Goal: Task Accomplishment & Management: Manage account settings

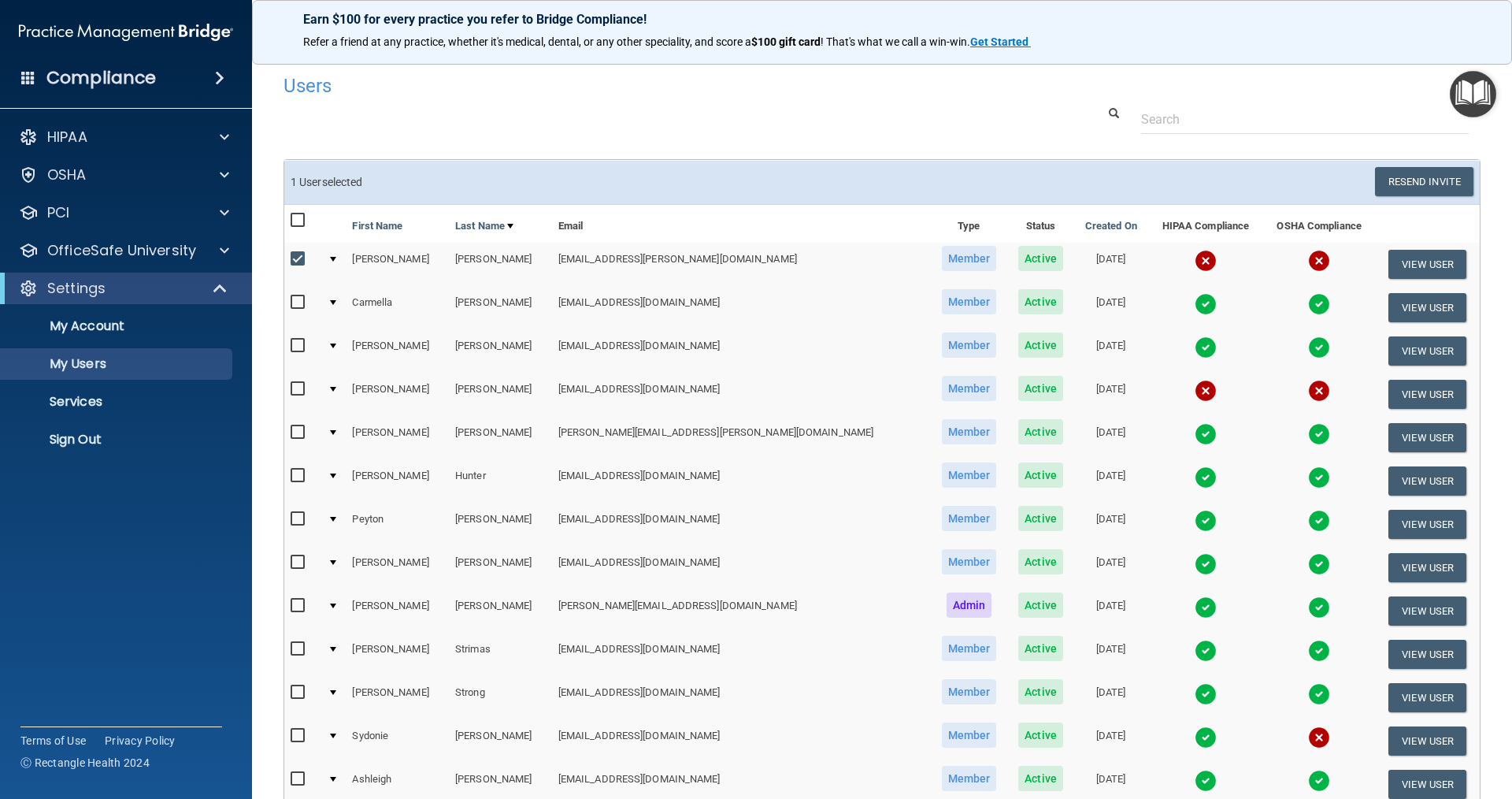
select select "20"
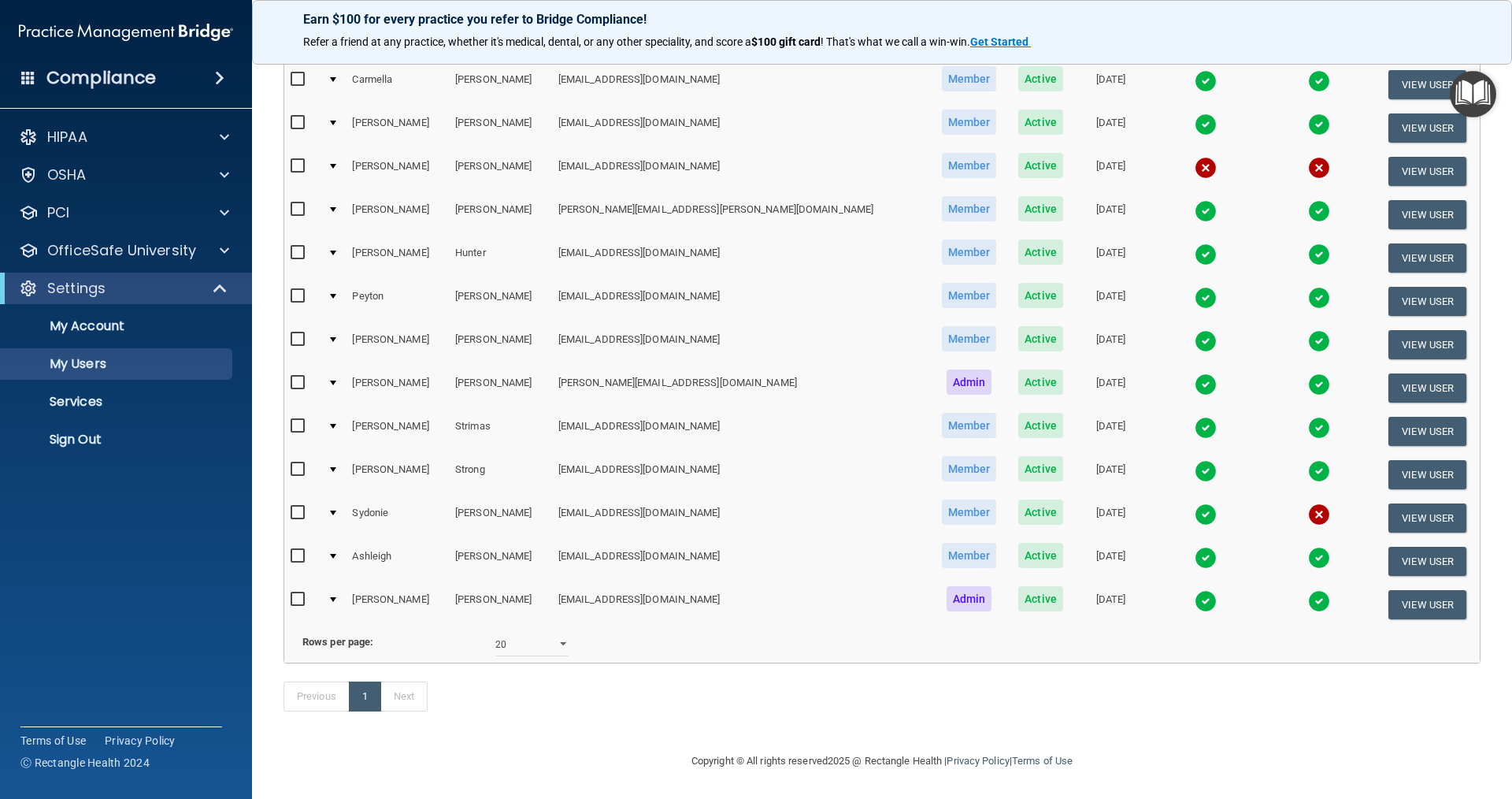
scroll to position [10, 0]
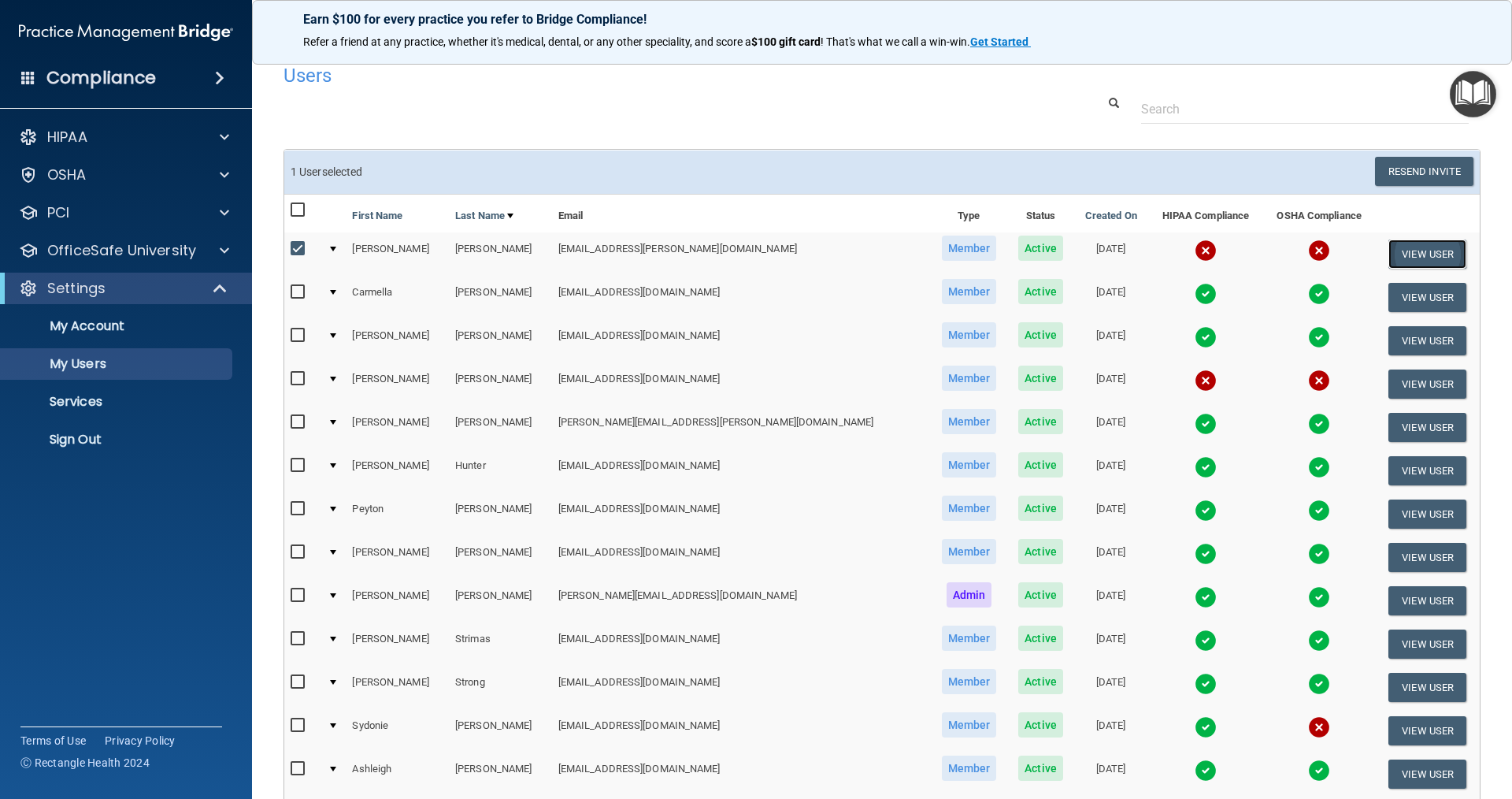
click at [1402, 252] on button "View User" at bounding box center [1427, 254] width 78 height 29
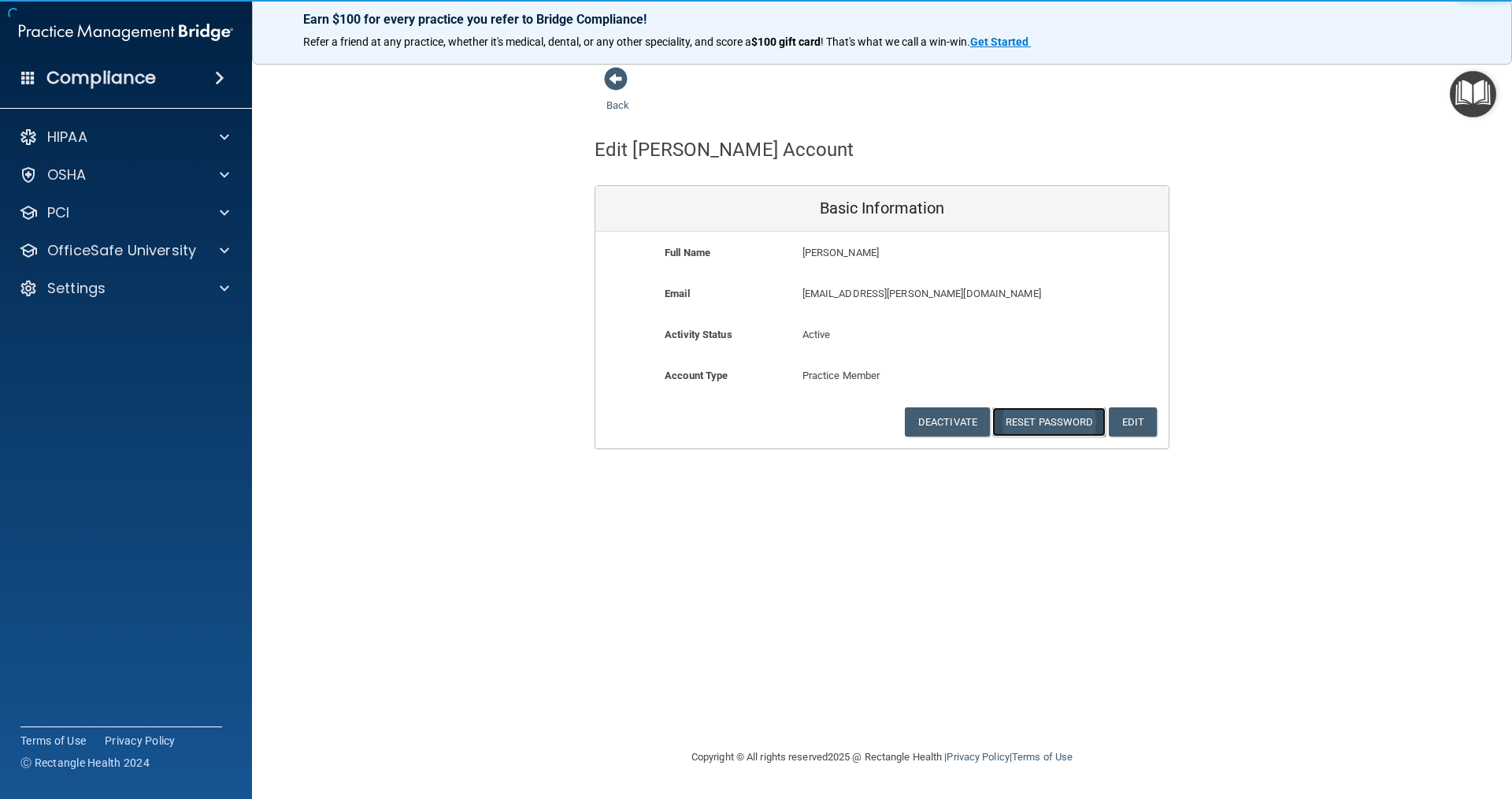
click at [1081, 423] on button "Reset Password" at bounding box center [1050, 422] width 114 height 29
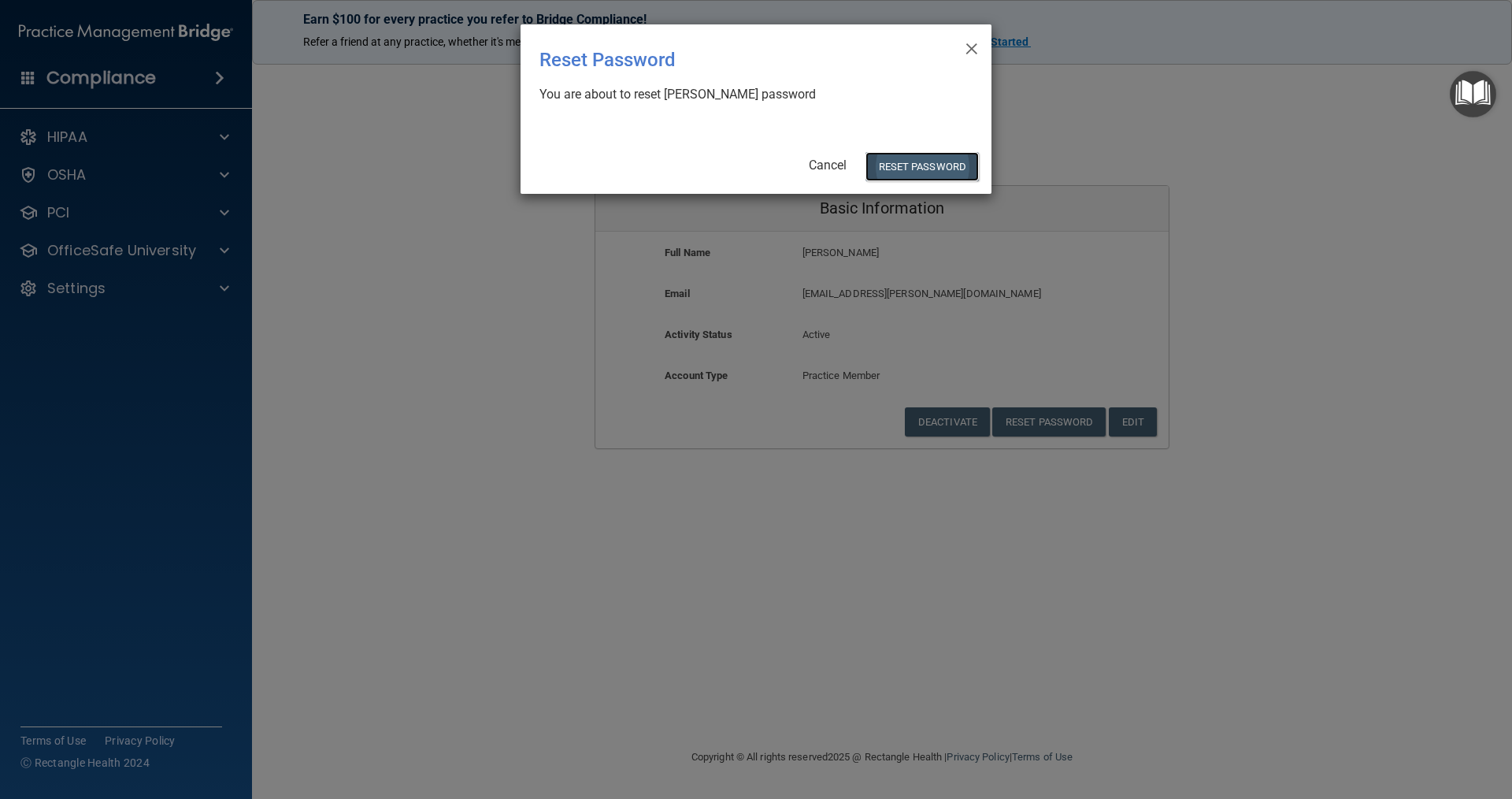
click at [900, 169] on button "Reset Password" at bounding box center [922, 166] width 114 height 29
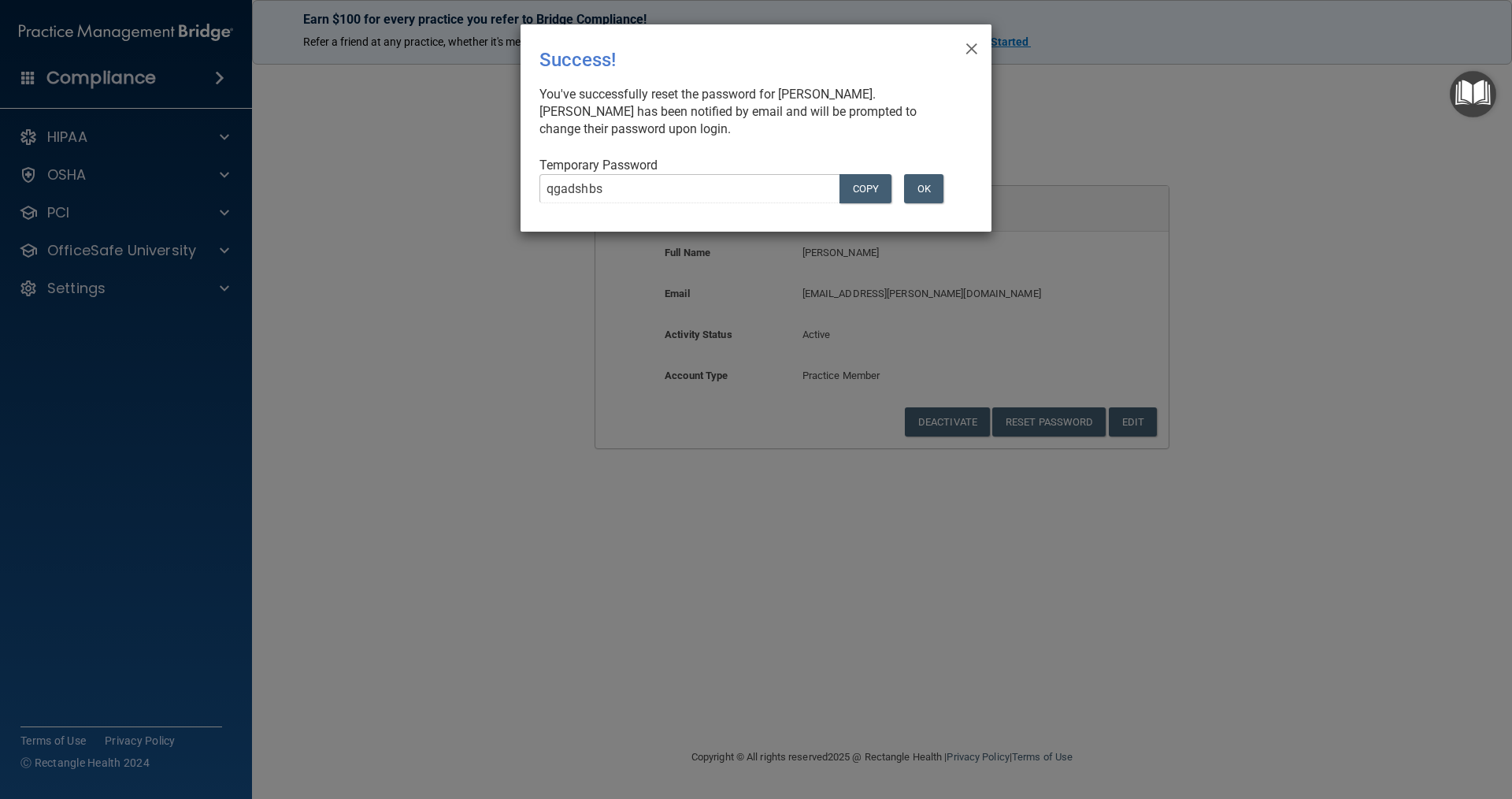
click at [464, 185] on div "× Close Success! You've successfully reset the password for [PERSON_NAME]. [PER…" at bounding box center [756, 399] width 1512 height 799
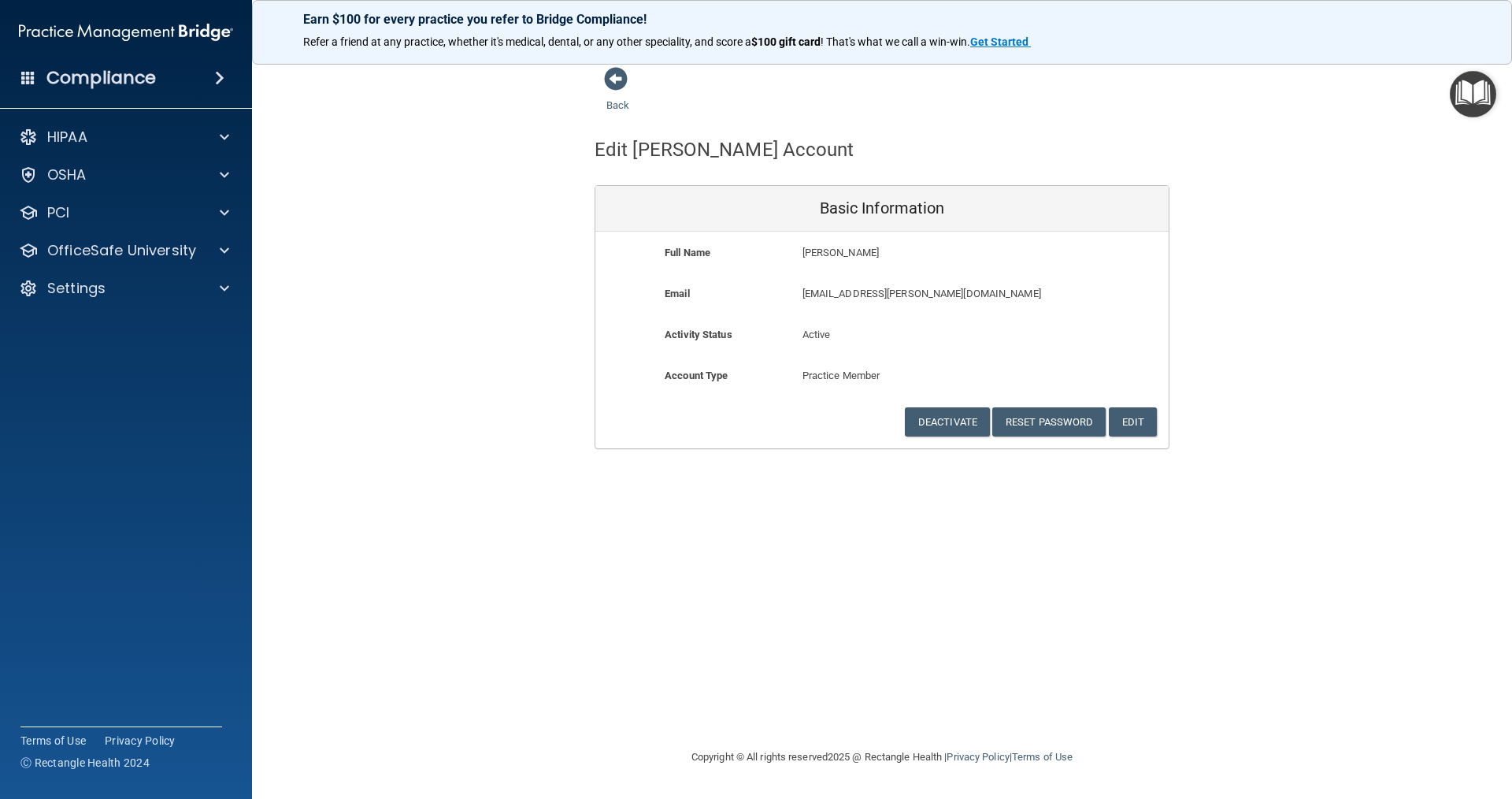
click at [1213, 492] on div "Back Edit [PERSON_NAME] Account Basic Information Full Name [PERSON_NAME] [PERS…" at bounding box center [881, 399] width 1197 height 666
click at [1058, 424] on button "Reset Password" at bounding box center [1050, 422] width 114 height 29
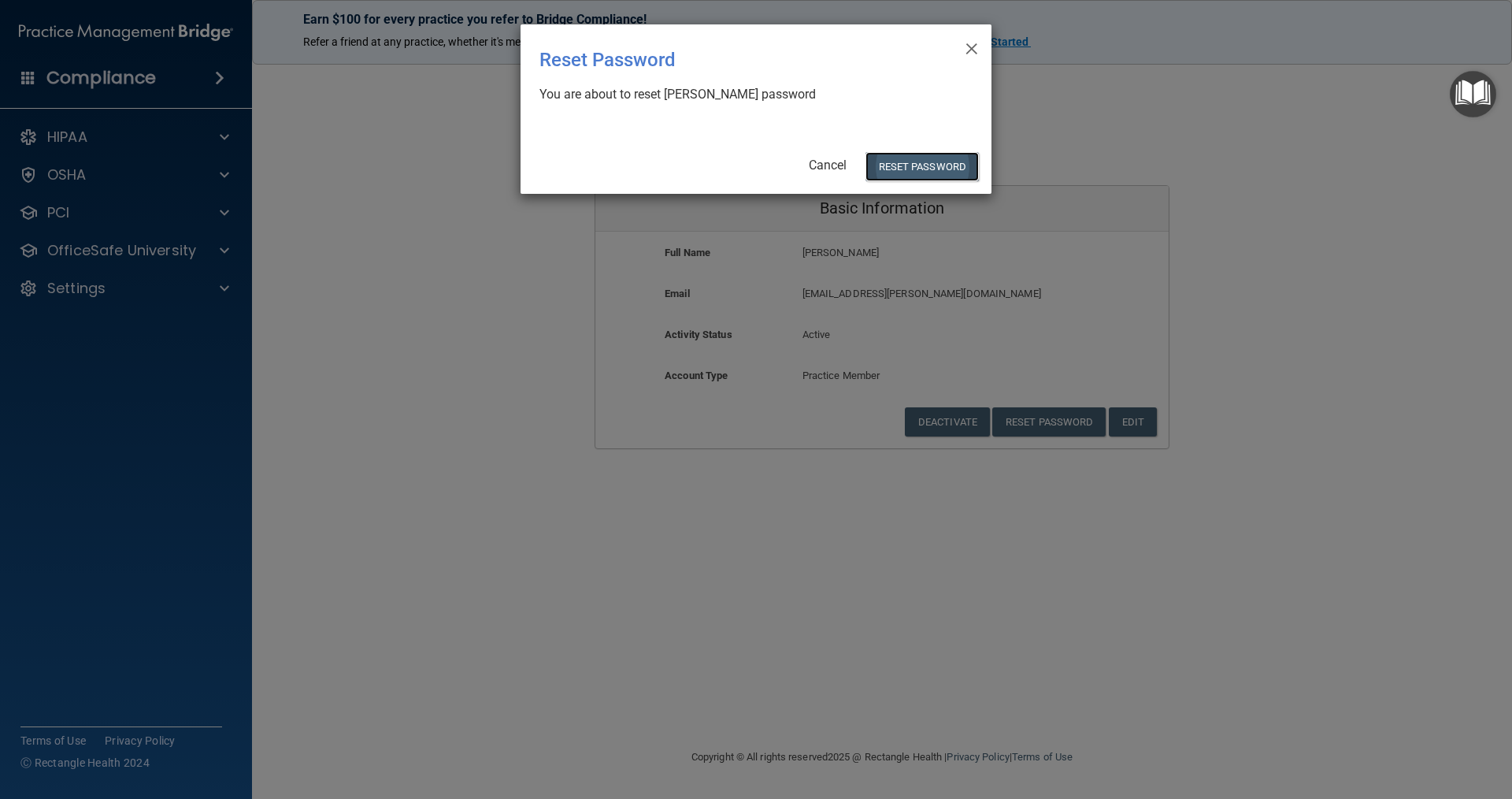
click at [946, 165] on button "Reset Password" at bounding box center [922, 166] width 114 height 29
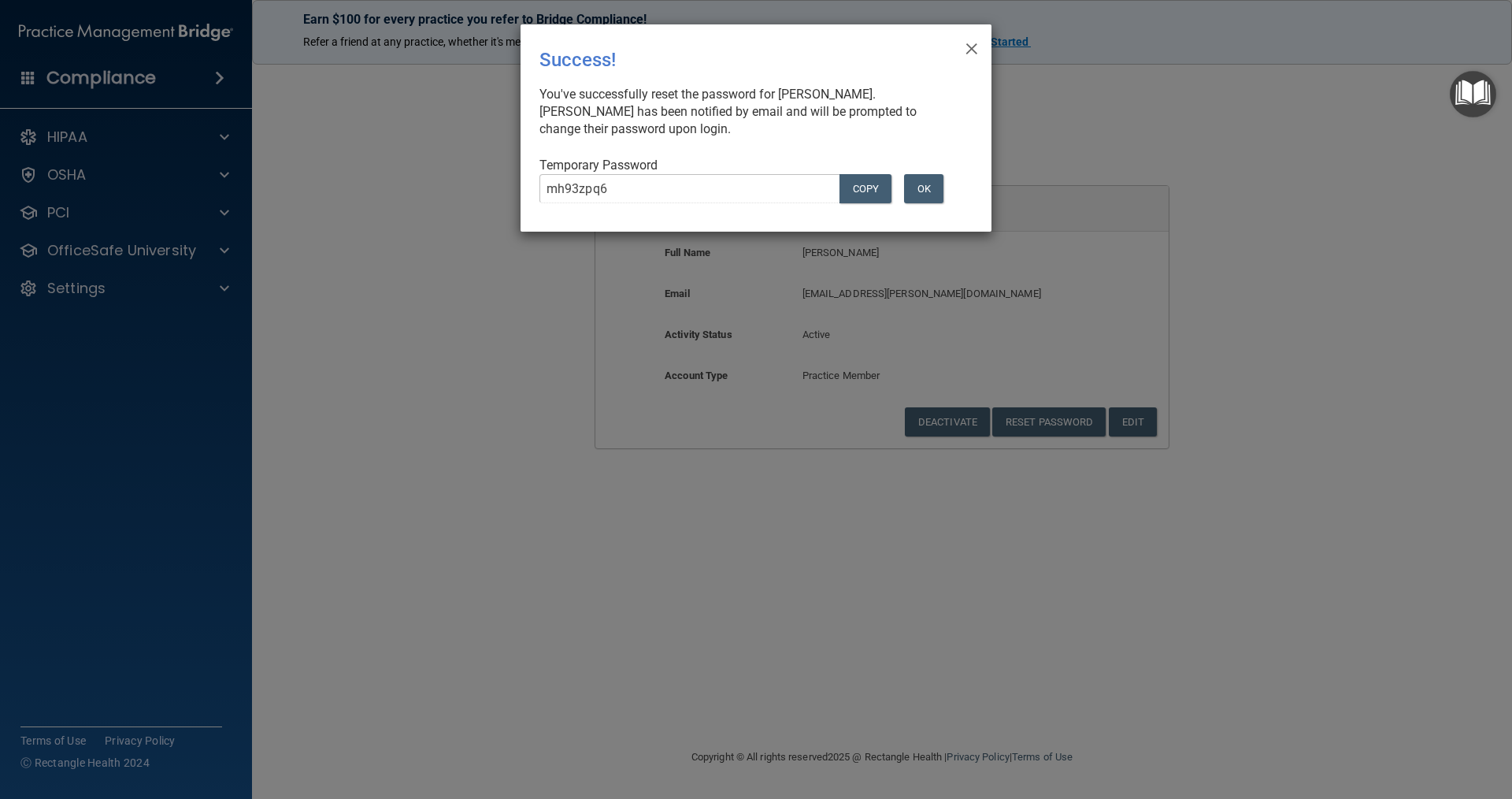
click at [452, 184] on div "× Close Success! You've successfully reset the password for [PERSON_NAME]. [PER…" at bounding box center [756, 399] width 1512 height 799
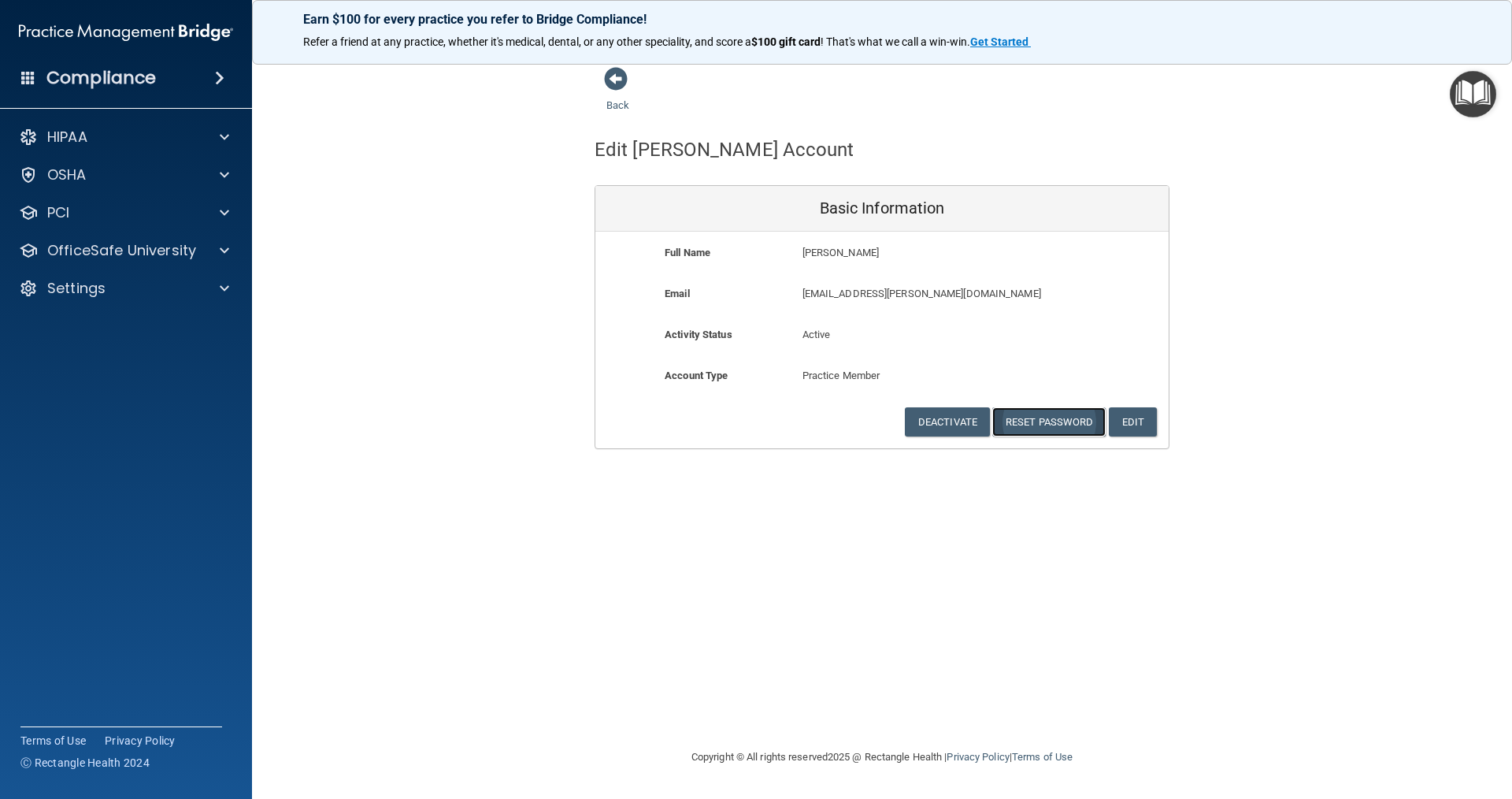
click at [1051, 421] on button "Reset Password" at bounding box center [1050, 422] width 114 height 29
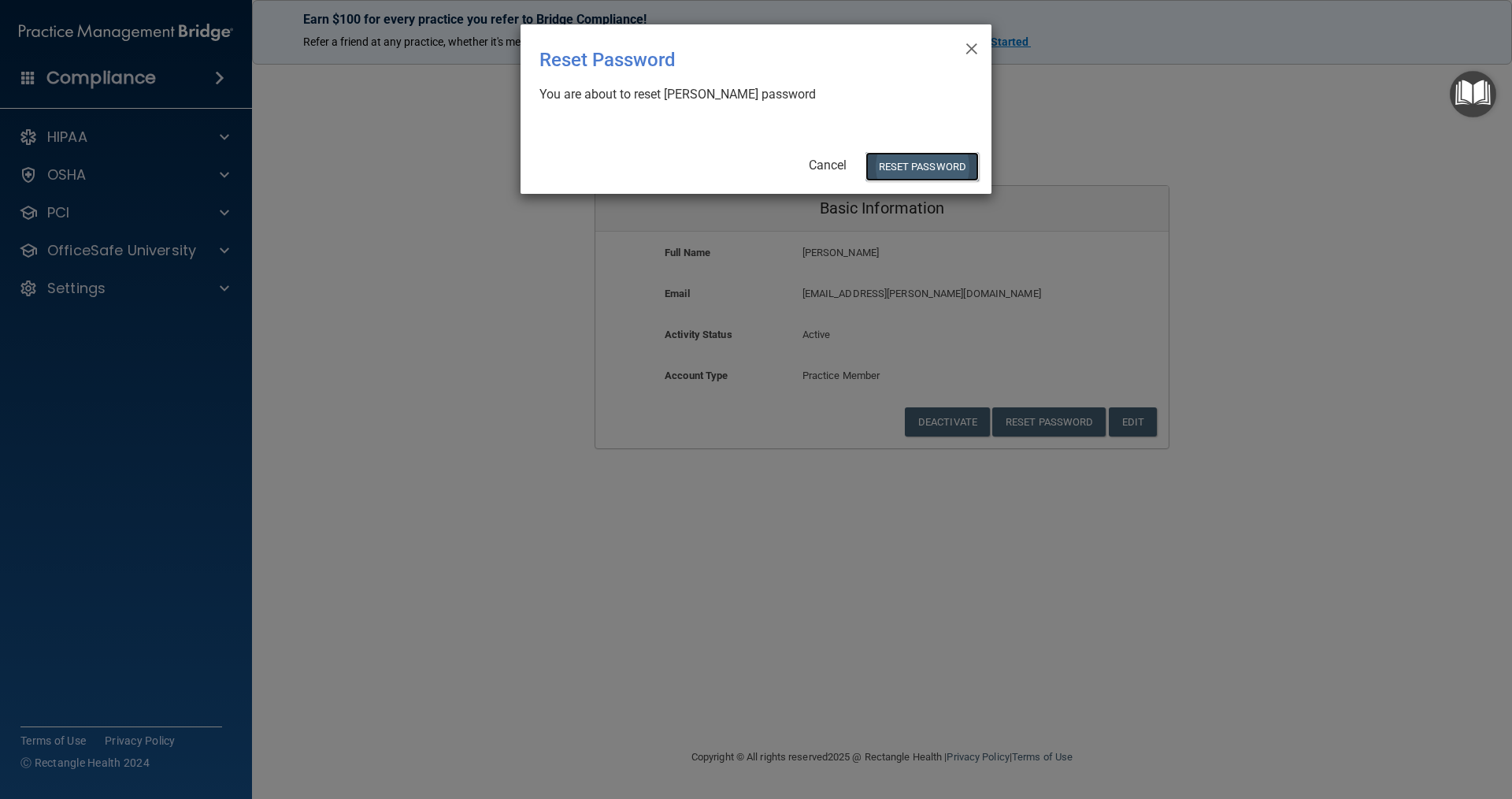
click at [925, 161] on button "Reset Password" at bounding box center [922, 166] width 114 height 29
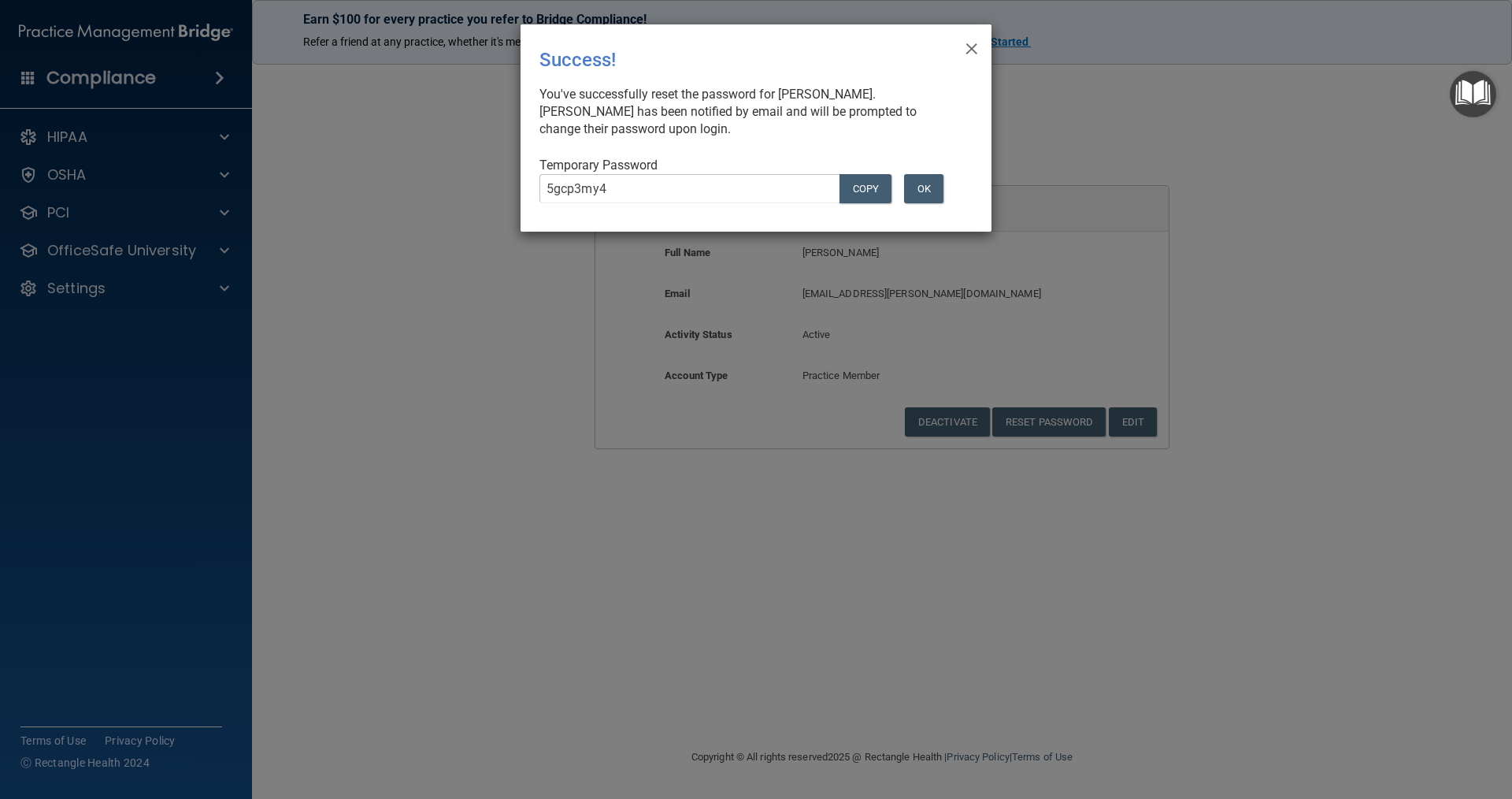
click at [958, 174] on div "OK" at bounding box center [935, 188] width 74 height 29
click at [866, 188] on button "COPY" at bounding box center [866, 188] width 52 height 29
